Goal: Information Seeking & Learning: Learn about a topic

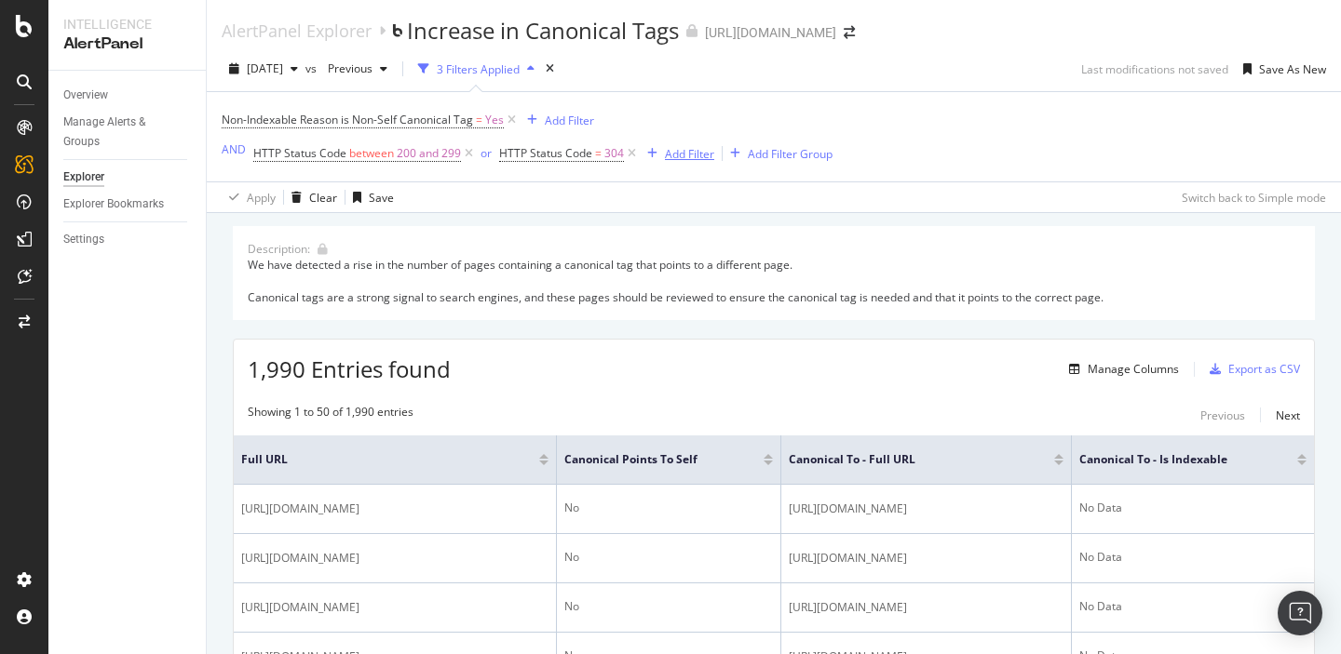
click at [665, 155] on div "Add Filter" at bounding box center [689, 154] width 49 height 16
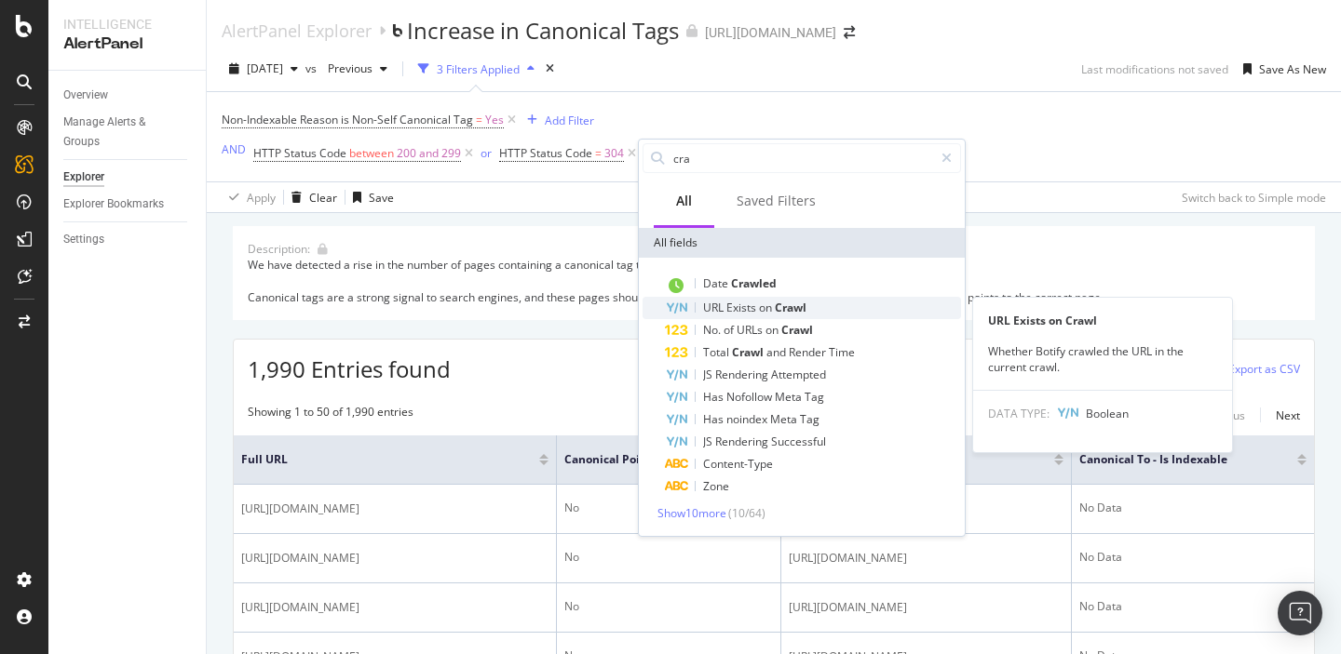
type input "cra"
click at [744, 311] on span "Exists" at bounding box center [742, 308] width 33 height 16
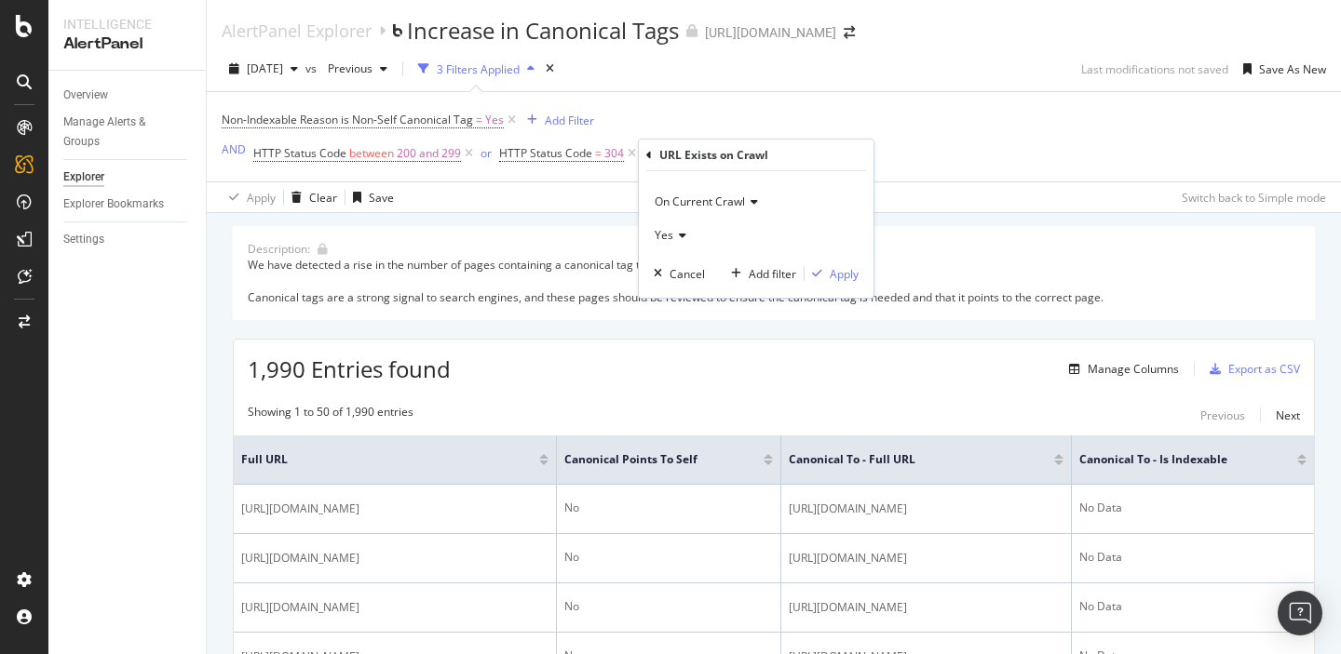
click at [699, 205] on span "On Current Crawl" at bounding box center [699, 202] width 90 height 16
click at [702, 257] on span "On Compared Crawl" at bounding box center [715, 264] width 105 height 16
click at [673, 237] on icon at bounding box center [679, 235] width 13 height 11
click at [681, 293] on div "No" at bounding box center [757, 297] width 199 height 24
click at [831, 273] on div "Apply" at bounding box center [844, 274] width 29 height 16
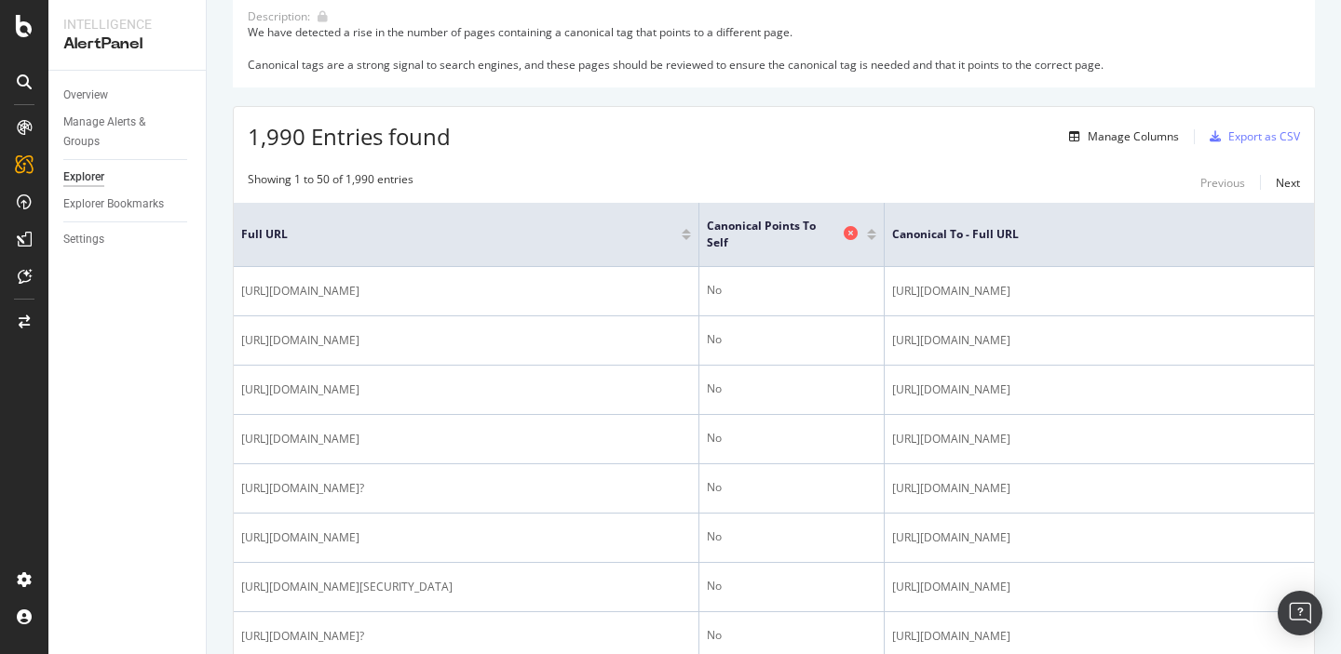
scroll to position [241, 0]
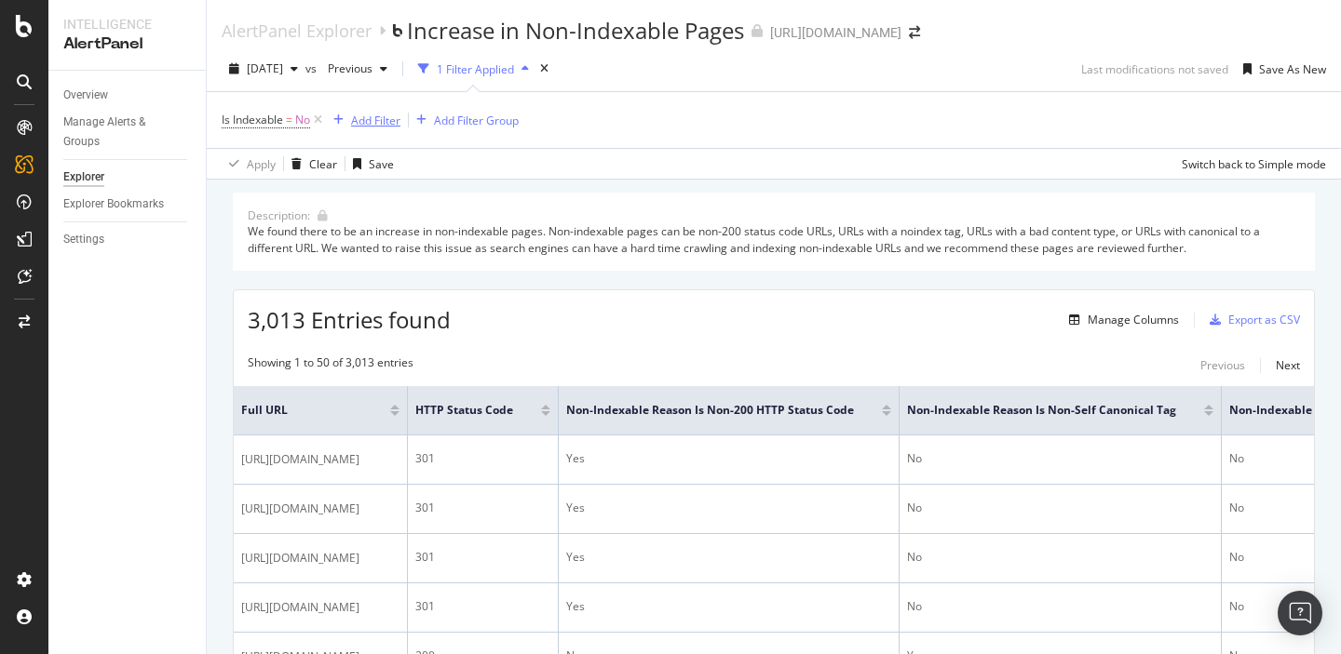
click at [380, 118] on div "Add Filter" at bounding box center [375, 121] width 49 height 16
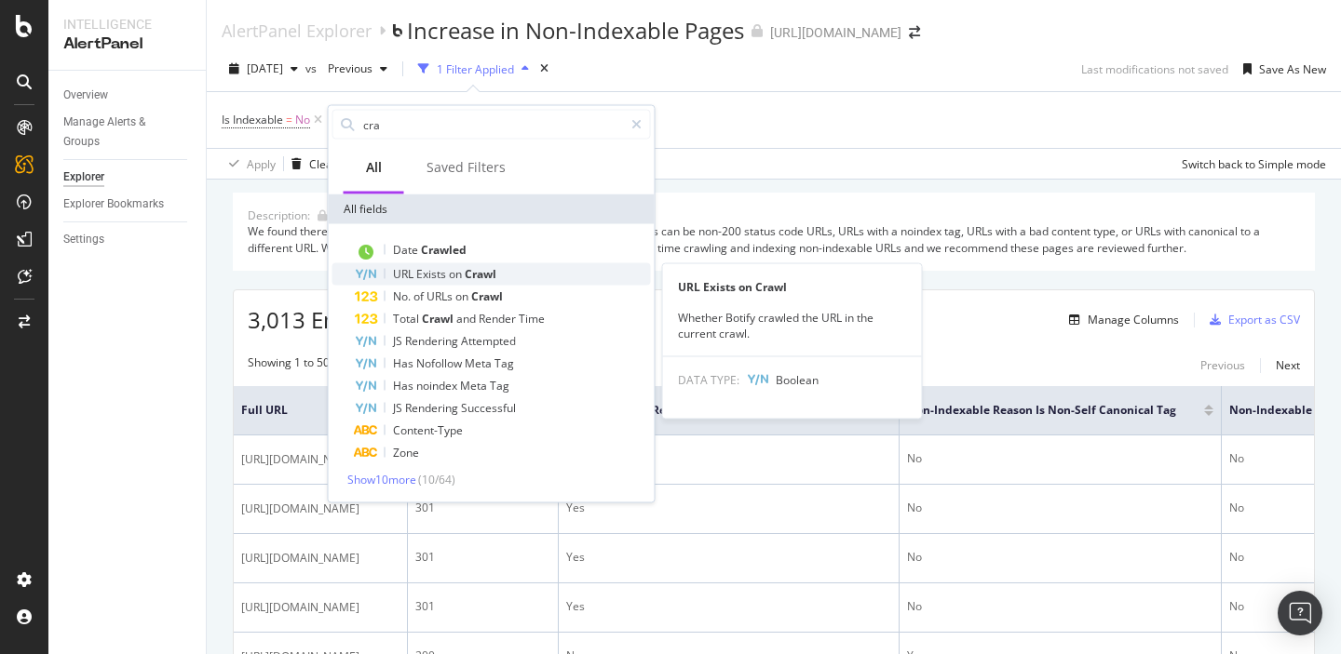
type input "cra"
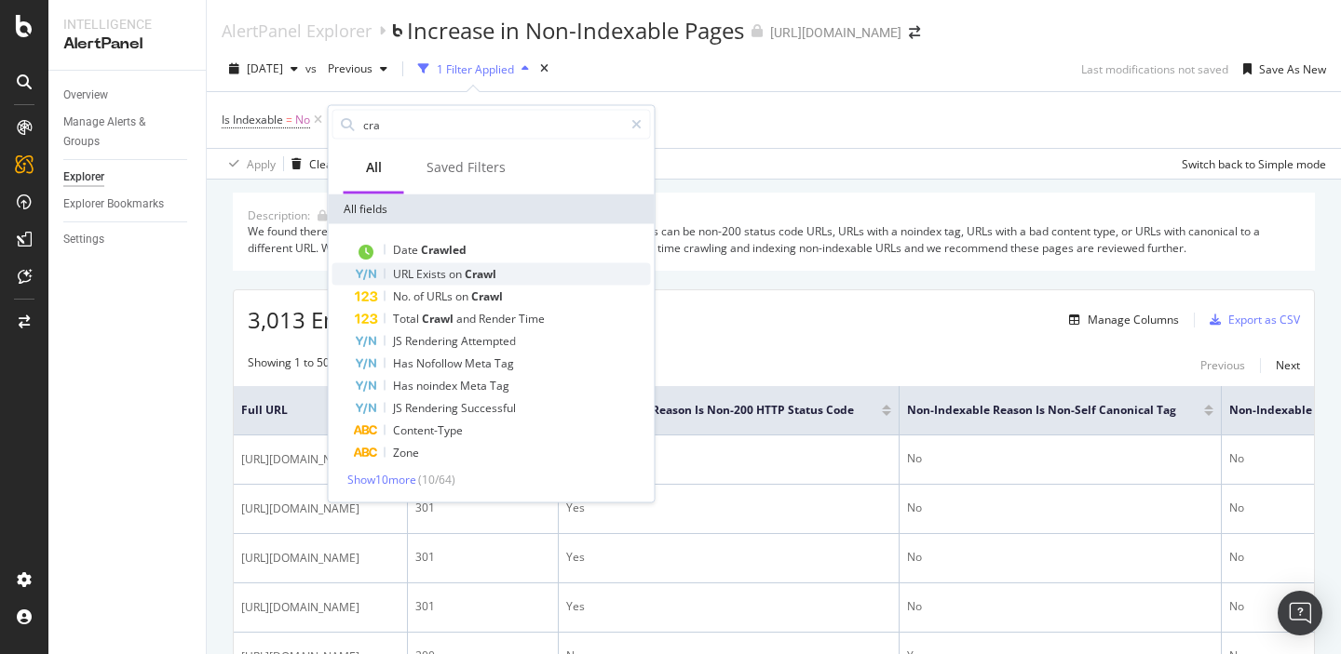
click at [435, 278] on span "Exists" at bounding box center [432, 274] width 33 height 16
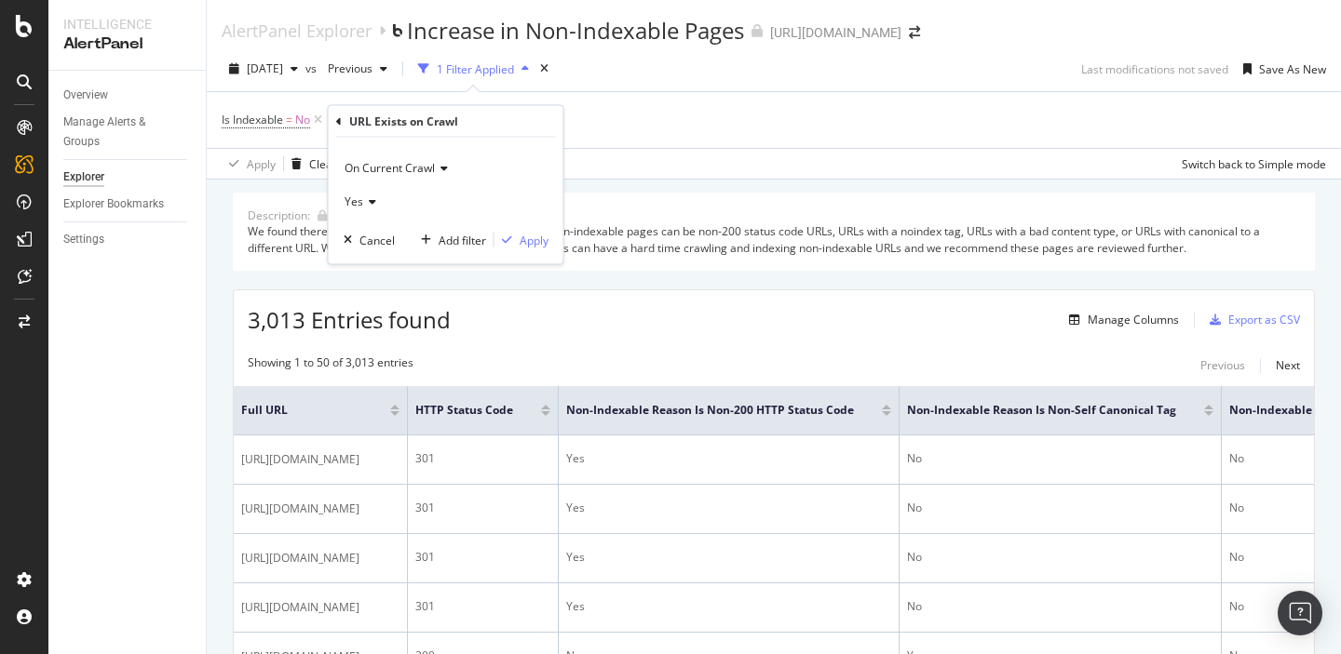
click at [411, 169] on span "On Current Crawl" at bounding box center [389, 167] width 90 height 16
click at [412, 233] on span "On Compared Crawl" at bounding box center [405, 230] width 105 height 16
click at [364, 204] on icon at bounding box center [369, 201] width 13 height 11
click at [371, 256] on div "No" at bounding box center [447, 263] width 199 height 24
click at [531, 242] on div "Apply" at bounding box center [533, 240] width 29 height 16
